Goal: Task Accomplishment & Management: Manage account settings

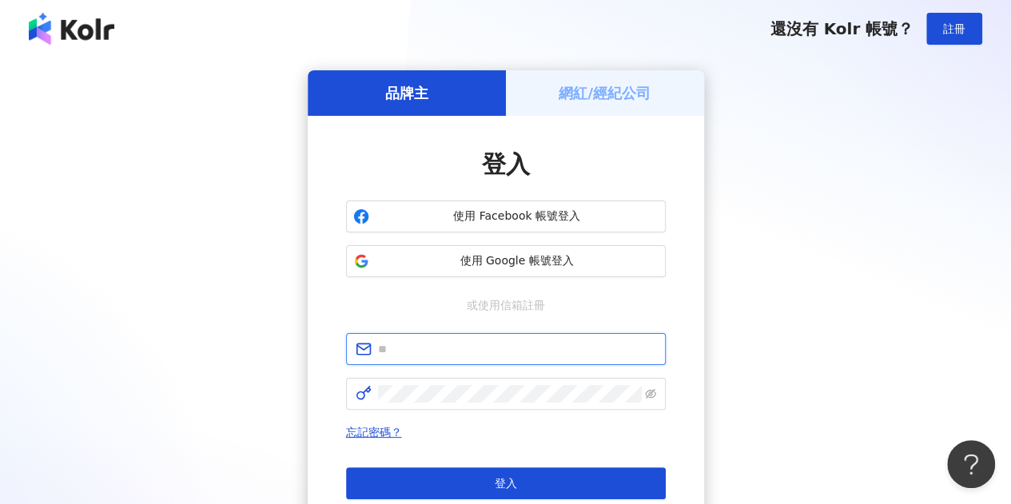
click at [484, 343] on input "text" at bounding box center [517, 349] width 278 height 18
type input "**********"
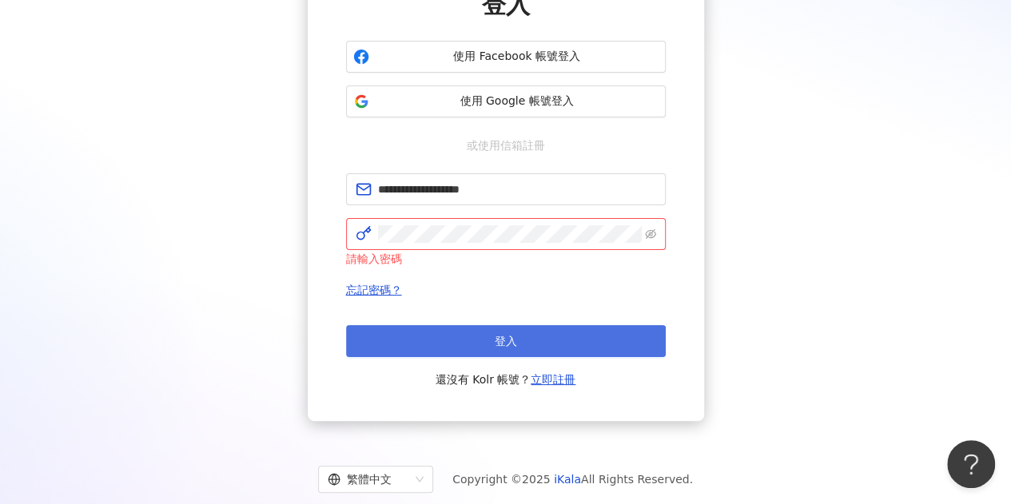
click at [493, 341] on button "登入" at bounding box center [506, 341] width 320 height 32
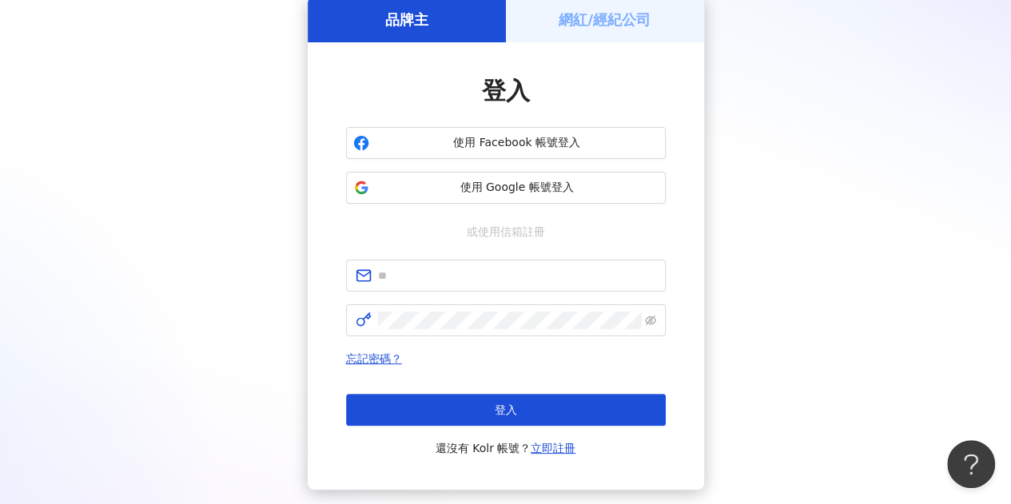
scroll to position [160, 0]
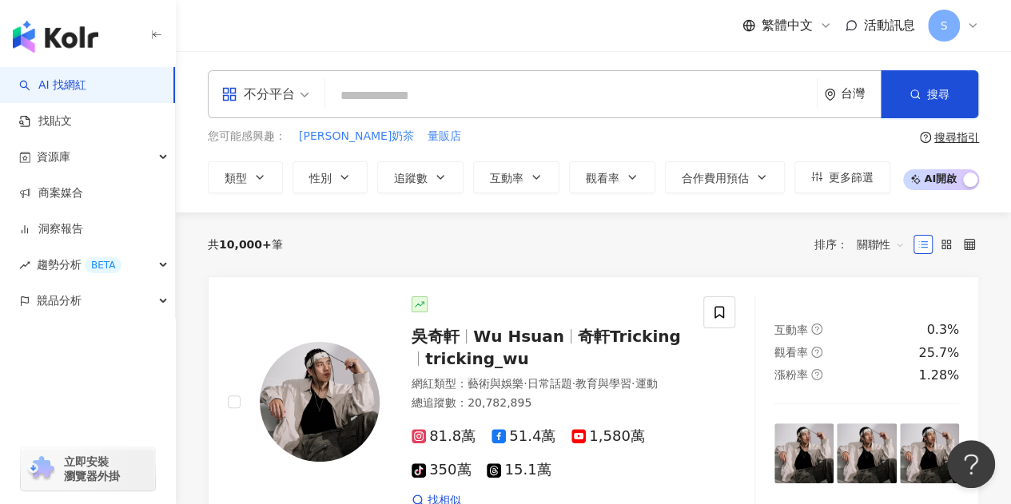
click at [972, 26] on icon at bounding box center [972, 25] width 13 height 13
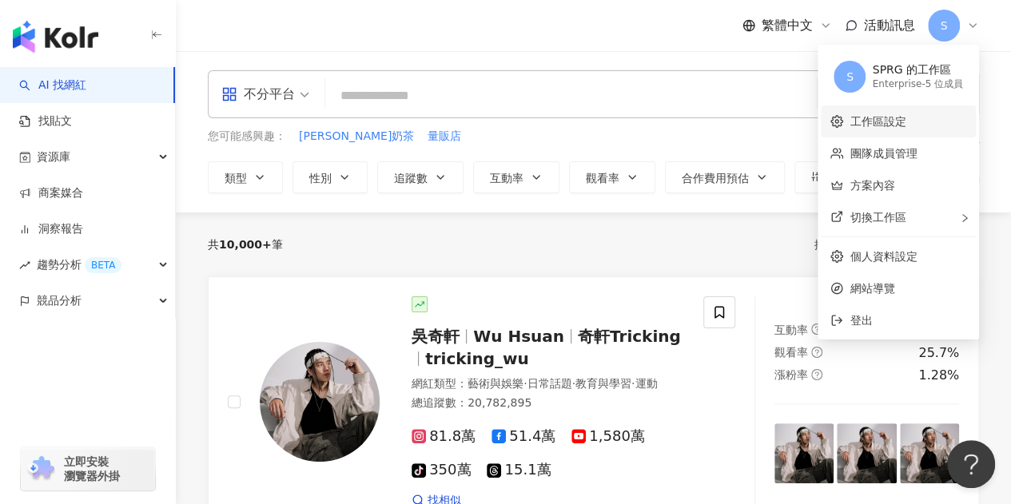
click at [877, 125] on link "工作區設定" at bounding box center [877, 121] width 56 height 13
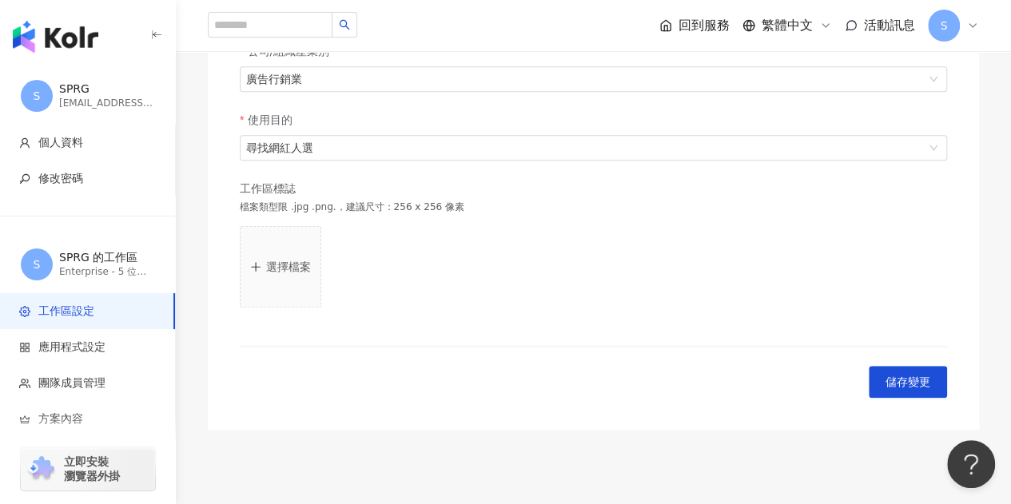
scroll to position [479, 0]
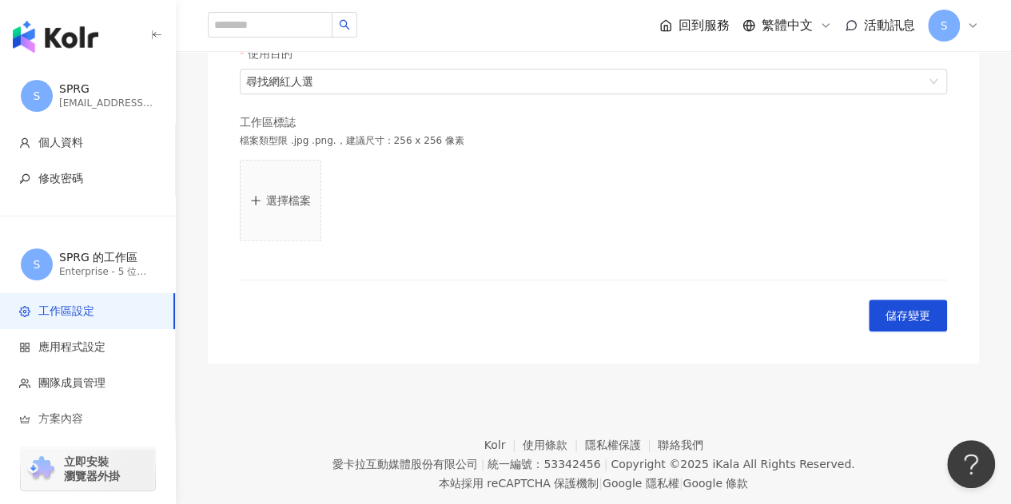
click at [959, 28] on span "S" at bounding box center [944, 26] width 32 height 32
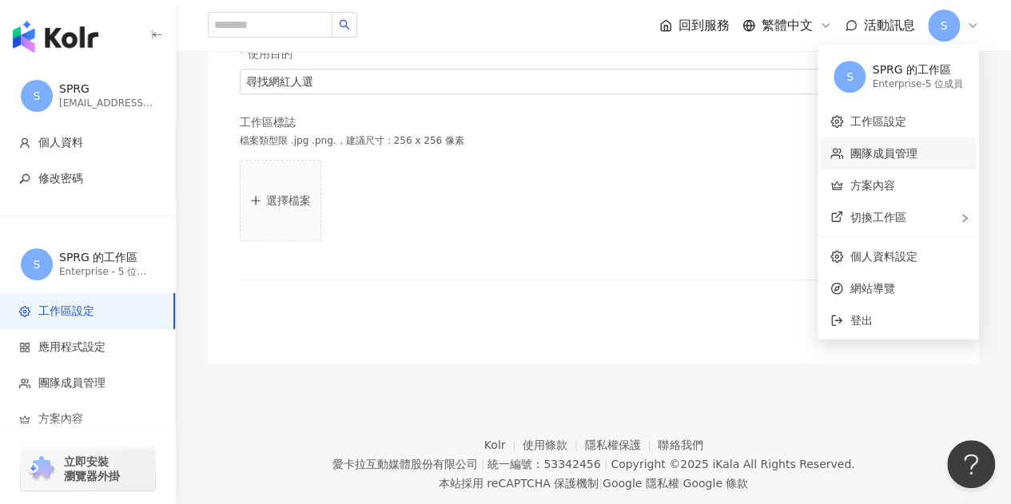
click at [872, 156] on link "團隊成員管理" at bounding box center [882, 153] width 67 height 13
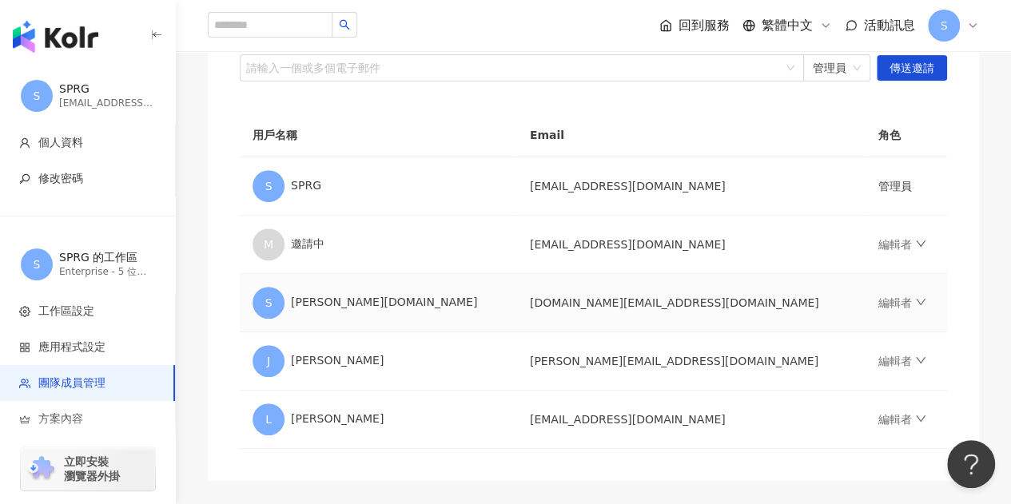
scroll to position [240, 0]
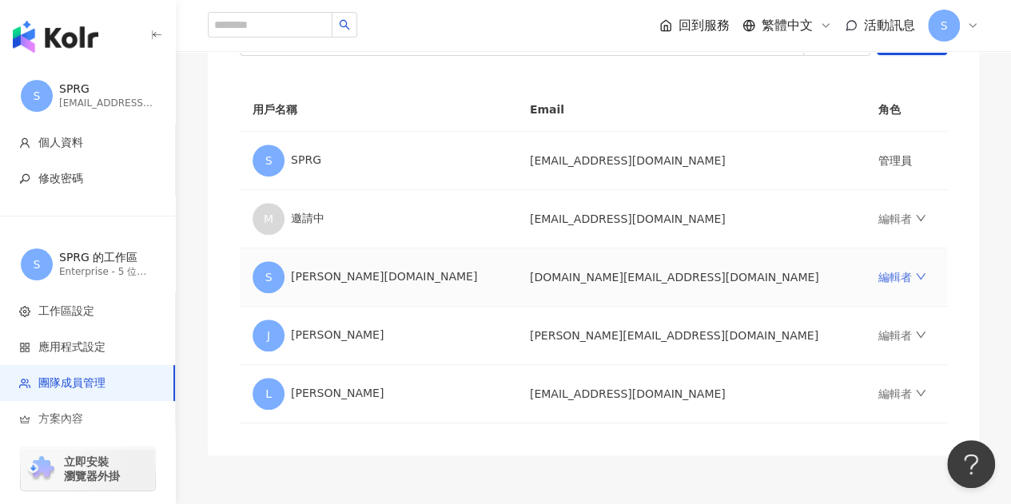
click at [915, 276] on icon "down" at bounding box center [920, 276] width 11 height 11
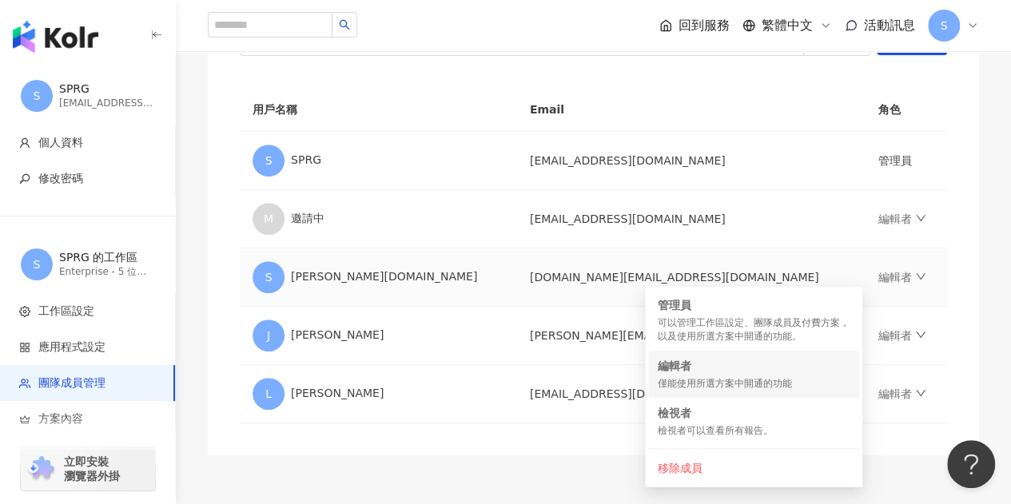
click at [700, 382] on div "僅能使用所選方案中開通的功能" at bounding box center [754, 384] width 192 height 14
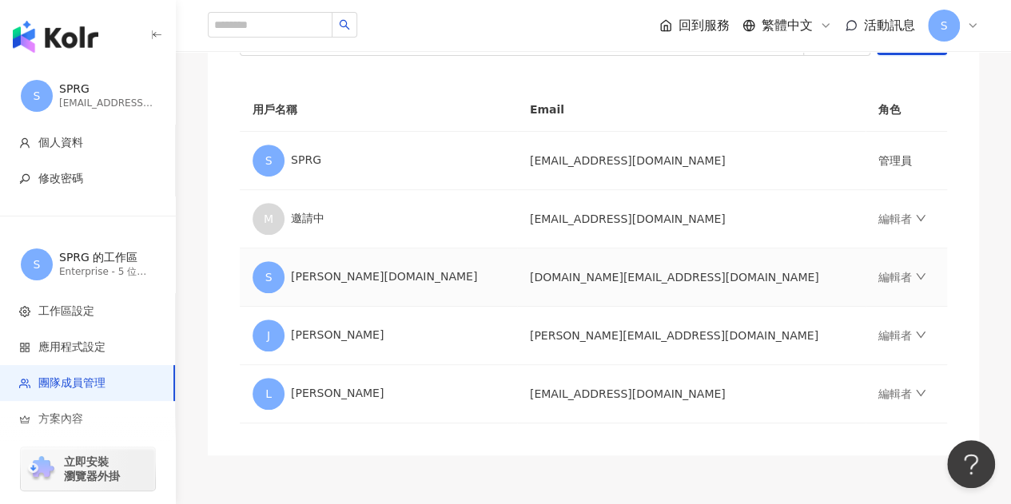
click at [518, 282] on td "[DOMAIN_NAME][EMAIL_ADDRESS][DOMAIN_NAME]" at bounding box center [691, 277] width 348 height 58
click at [878, 274] on link "編輯者" at bounding box center [902, 277] width 48 height 13
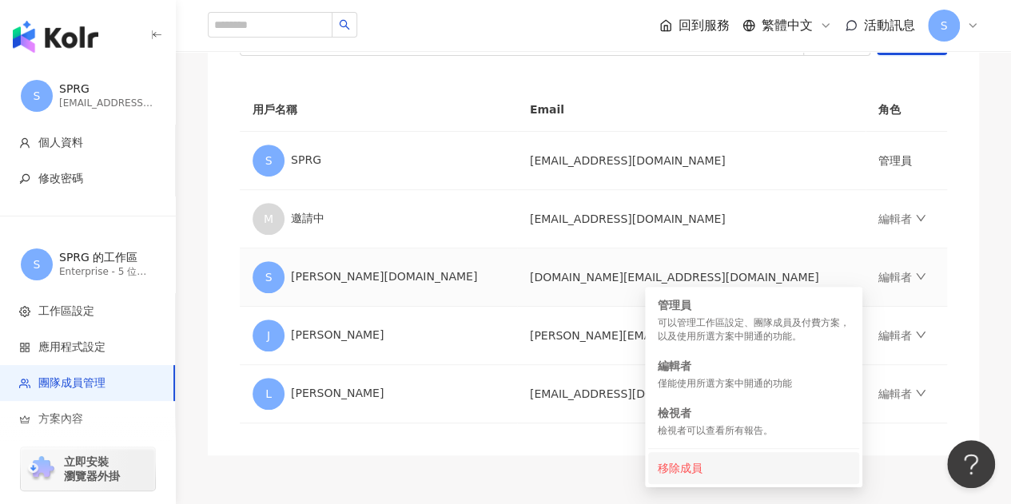
click at [688, 473] on div "移除成員" at bounding box center [754, 468] width 192 height 18
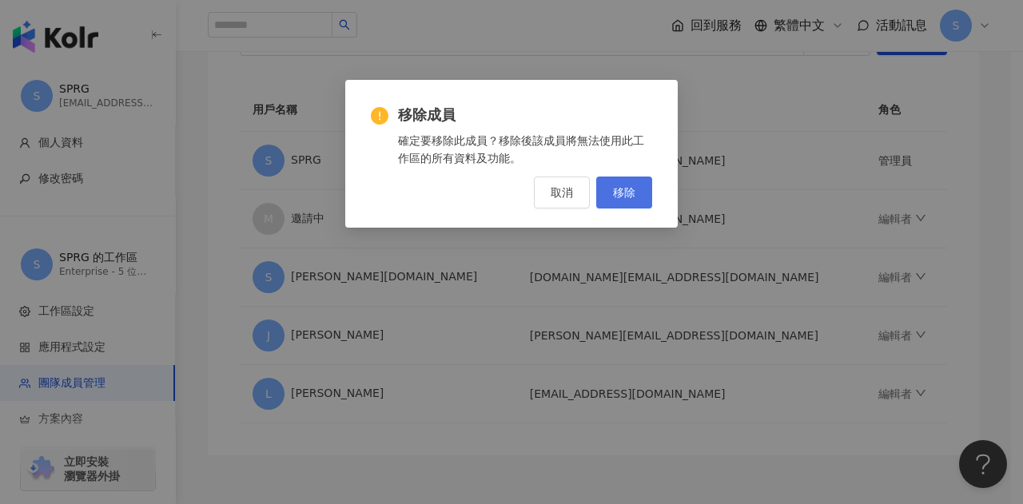
click at [634, 191] on span "移除" at bounding box center [624, 192] width 22 height 13
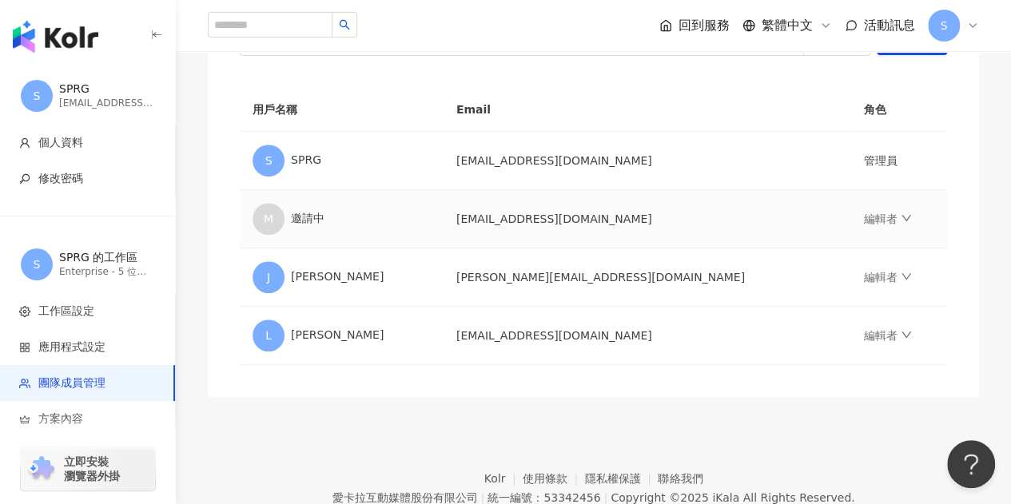
scroll to position [160, 0]
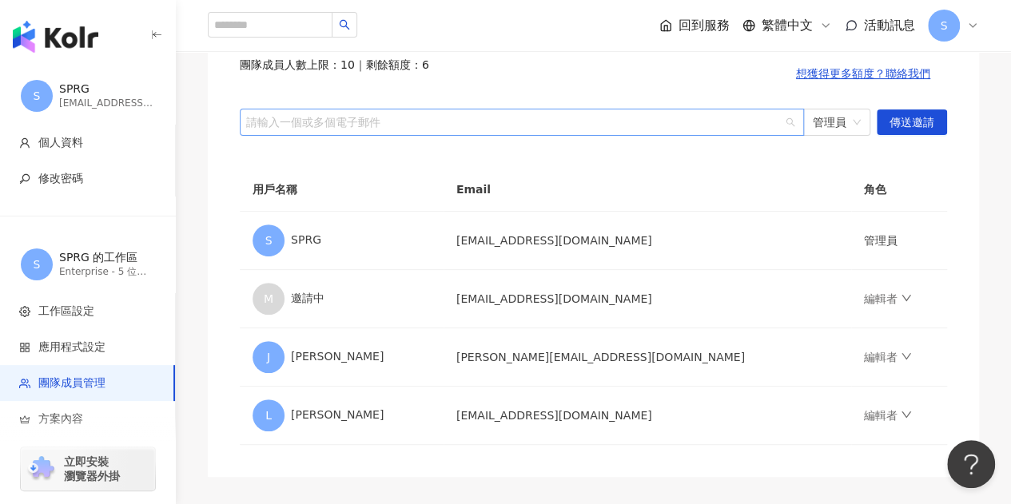
click at [419, 111] on div "請輸入一個或多個電子郵件" at bounding box center [522, 122] width 564 height 27
type input "*"
paste input "**********"
click at [821, 124] on span "管理員" at bounding box center [837, 122] width 48 height 26
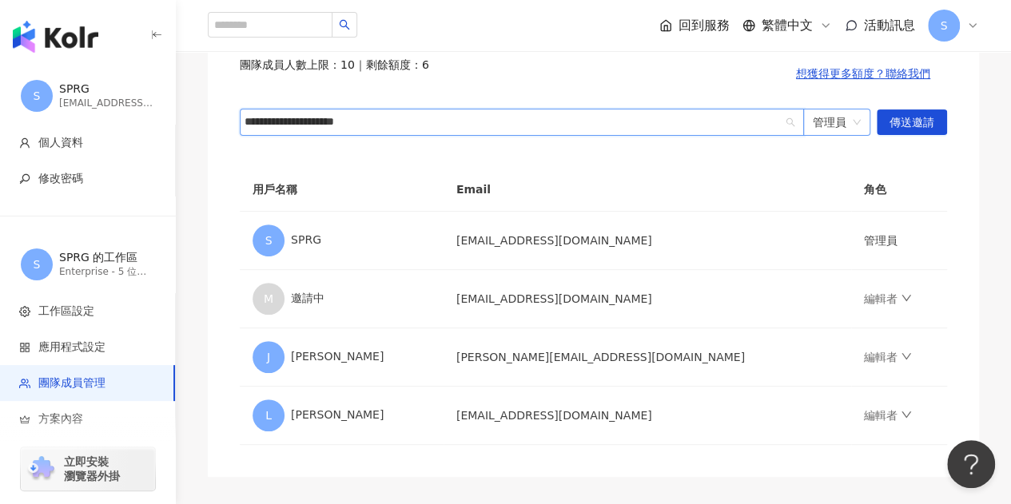
type input "**********"
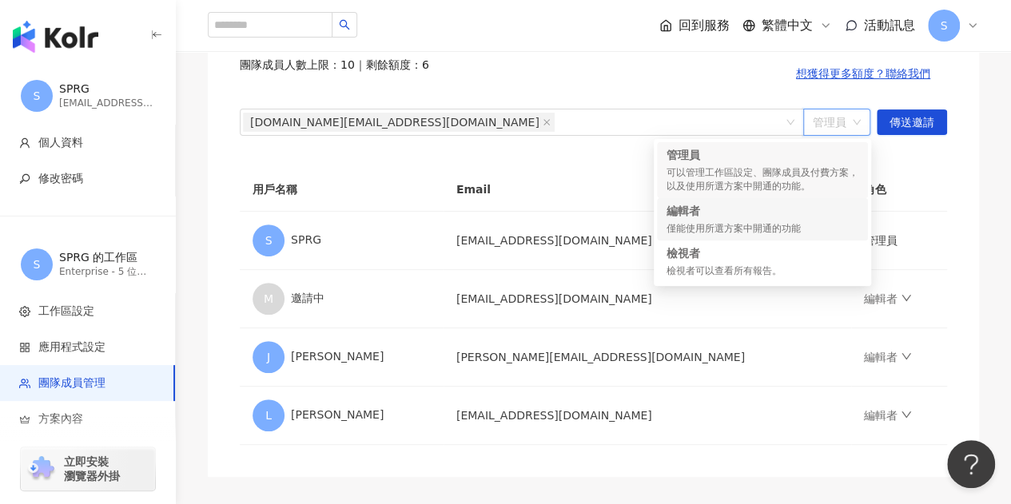
click at [784, 222] on div "僅能使用所選方案中開通的功能" at bounding box center [762, 229] width 192 height 14
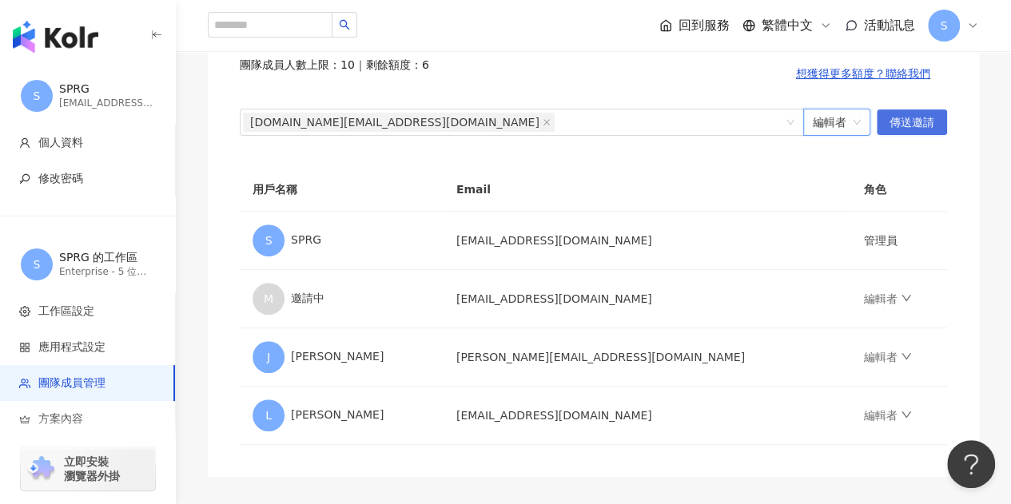
click at [917, 119] on span "傳送邀請" at bounding box center [911, 123] width 45 height 26
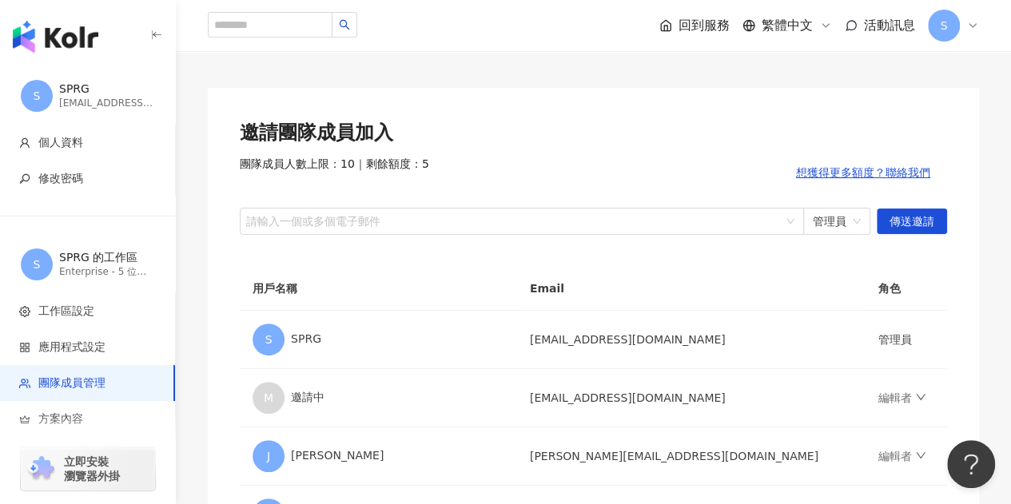
scroll to position [0, 0]
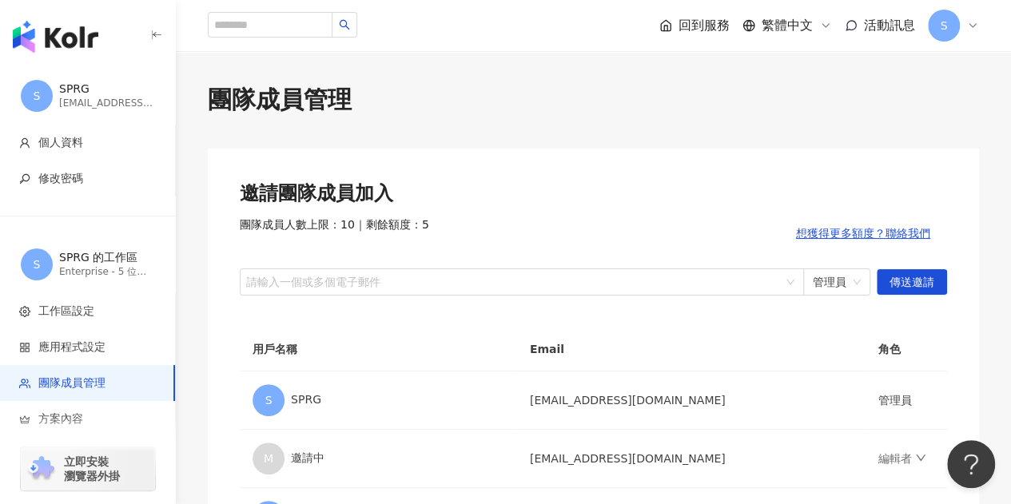
click at [256, 81] on div "團隊成員管理 邀請團隊成員加入 團隊成員人數上限：10 ｜ 剩餘額度：5 想獲得更多額度？聯絡我們 請輸入一個或多個電子郵件 管理員 傳送邀請 用戶名稱 Em…" at bounding box center [593, 373] width 835 height 644
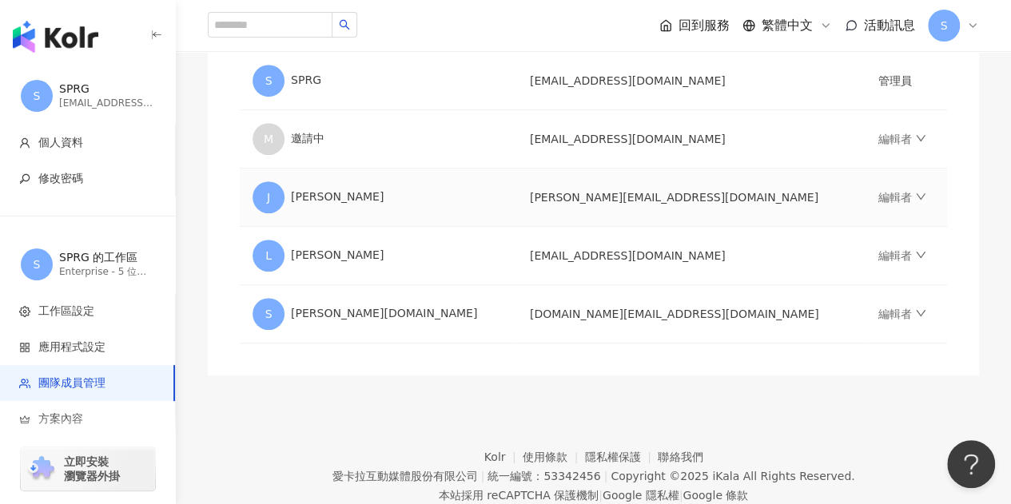
scroll to position [240, 0]
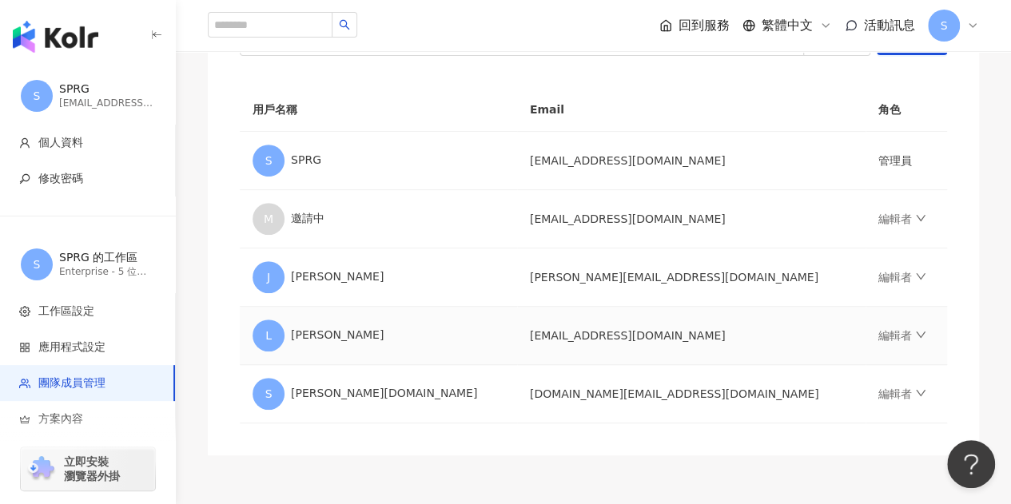
click at [603, 335] on td "[EMAIL_ADDRESS][DOMAIN_NAME]" at bounding box center [691, 336] width 348 height 58
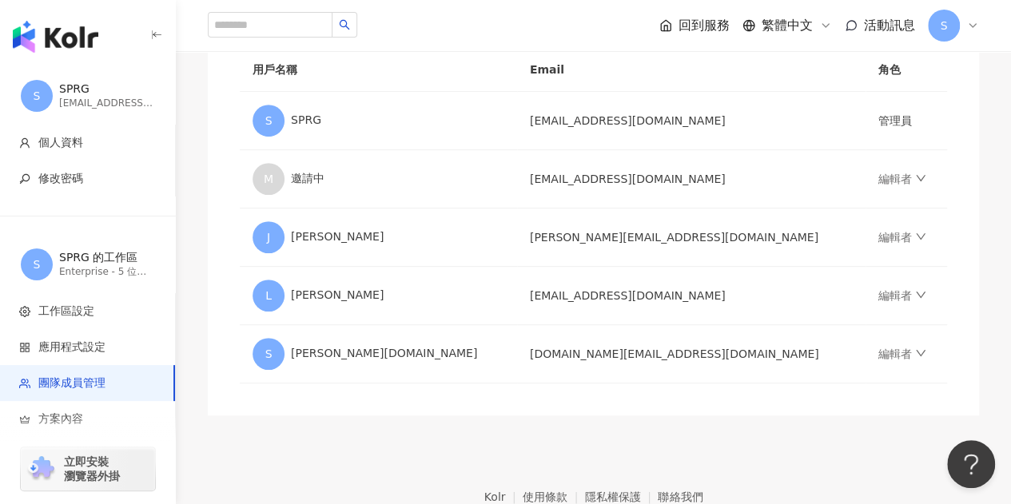
scroll to position [206, 0]
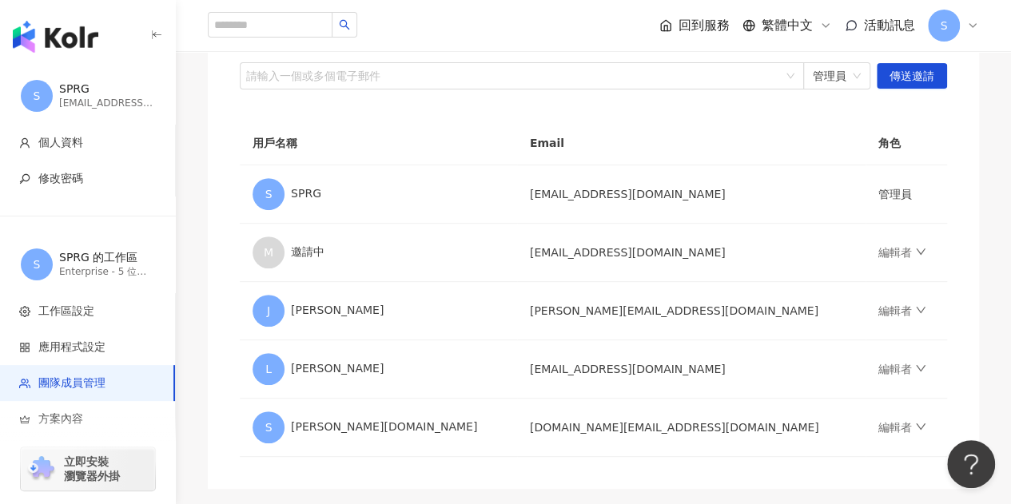
click at [217, 115] on div "邀請團隊成員加入 團隊成員人數上限：10 ｜ 剩餘額度：5 想獲得更多額度？聯絡我們 請輸入一個或多個電子郵件 管理員 傳送邀請 用戶名稱 Email 角色 …" at bounding box center [593, 215] width 771 height 547
click at [193, 196] on div "團隊成員管理 邀請團隊成員加入 團隊成員人數上限：10 ｜ 剩餘額度：5 想獲得更多額度？聯絡我們 請輸入一個或多個電子郵件 管理員 傳送邀請 用戶名稱 Em…" at bounding box center [593, 183] width 835 height 612
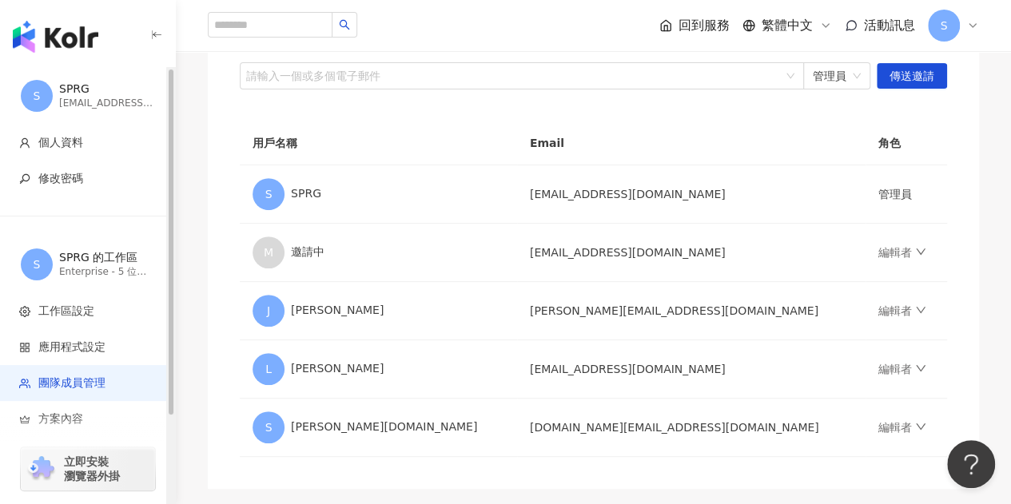
click at [86, 251] on div "SPRG 的工作區" at bounding box center [107, 258] width 96 height 16
click at [82, 264] on div "SPRG 的工作區" at bounding box center [107, 258] width 96 height 16
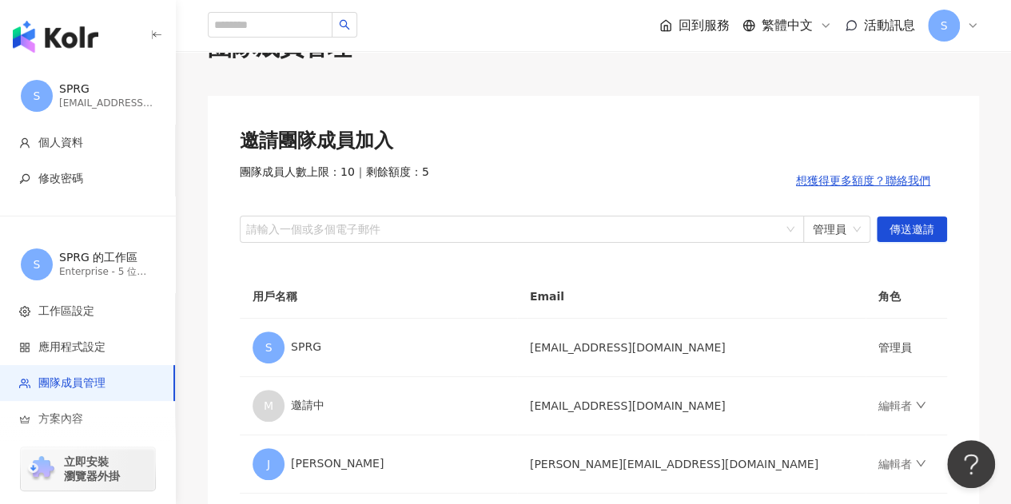
scroll to position [0, 0]
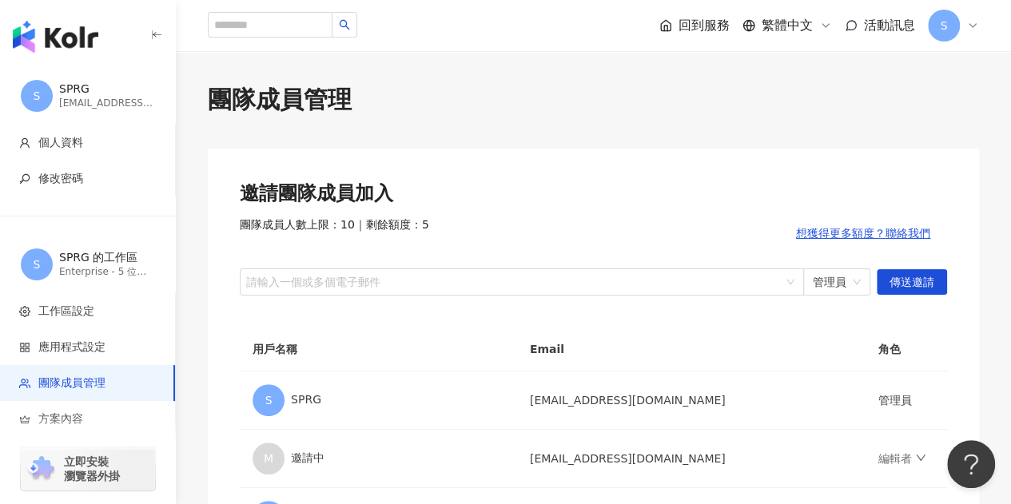
click at [698, 23] on span "回到服務" at bounding box center [703, 26] width 51 height 18
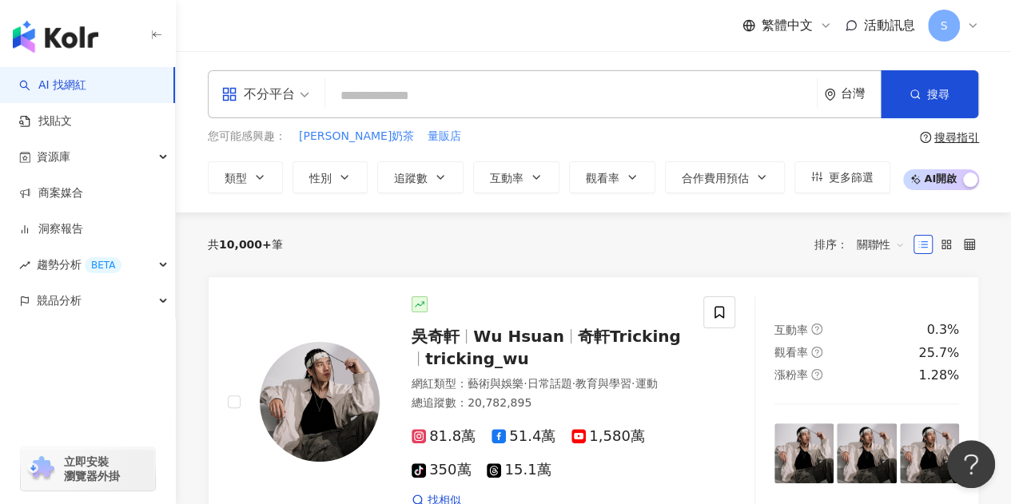
click at [245, 39] on div "繁體中文 活動訊息 S" at bounding box center [593, 25] width 771 height 51
